Goal: Task Accomplishment & Management: Manage account settings

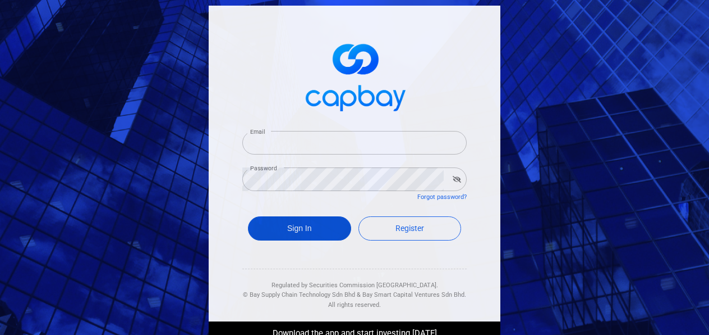
type input "[EMAIL_ADDRESS][DOMAIN_NAME]"
click at [287, 232] on button "Sign In" at bounding box center [299, 228] width 103 height 24
click at [269, 226] on button "Sign In" at bounding box center [299, 228] width 103 height 24
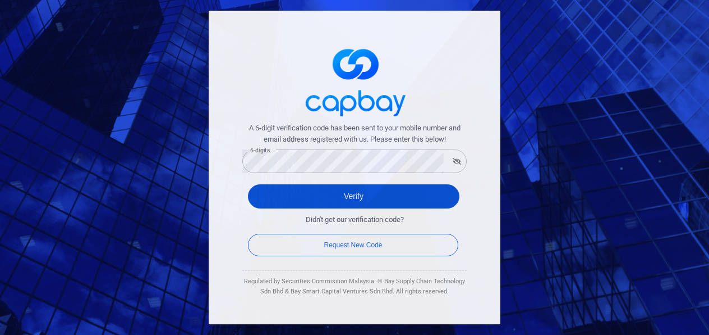
click at [281, 198] on button "Verify" at bounding box center [354, 196] width 212 height 24
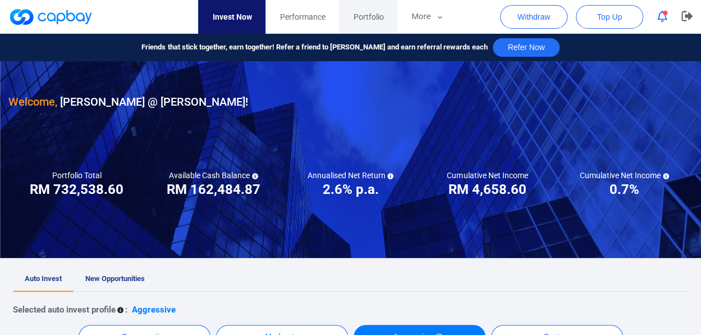
click at [360, 20] on span "Portfolio" at bounding box center [368, 17] width 30 height 12
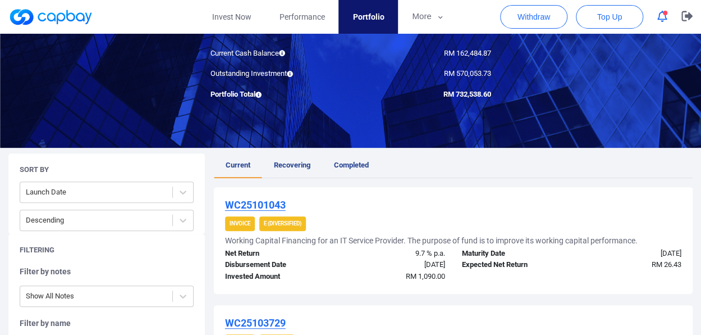
scroll to position [112, 0]
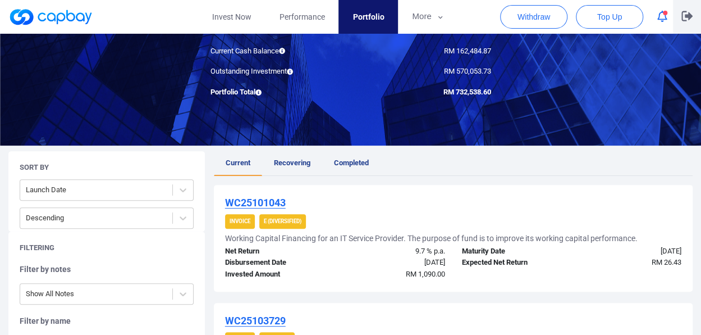
click at [685, 16] on icon "button" at bounding box center [686, 16] width 11 height 10
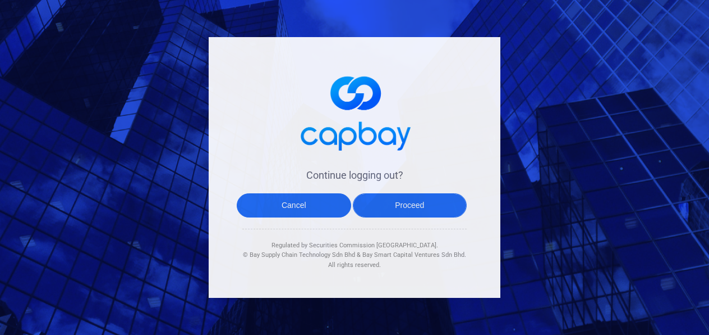
click at [394, 200] on button "Proceed" at bounding box center [410, 205] width 115 height 24
